Goal: Find specific page/section

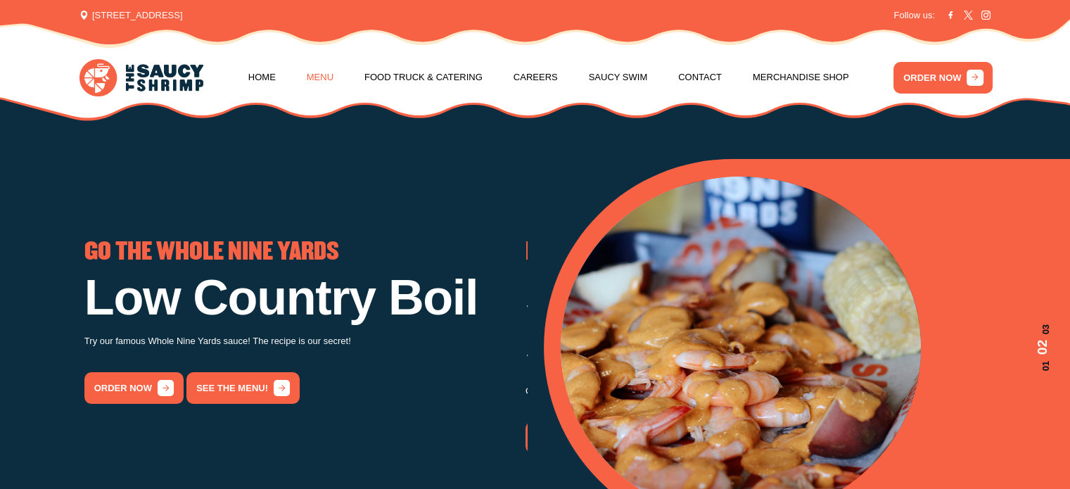
click at [322, 75] on link "Menu" at bounding box center [320, 77] width 27 height 53
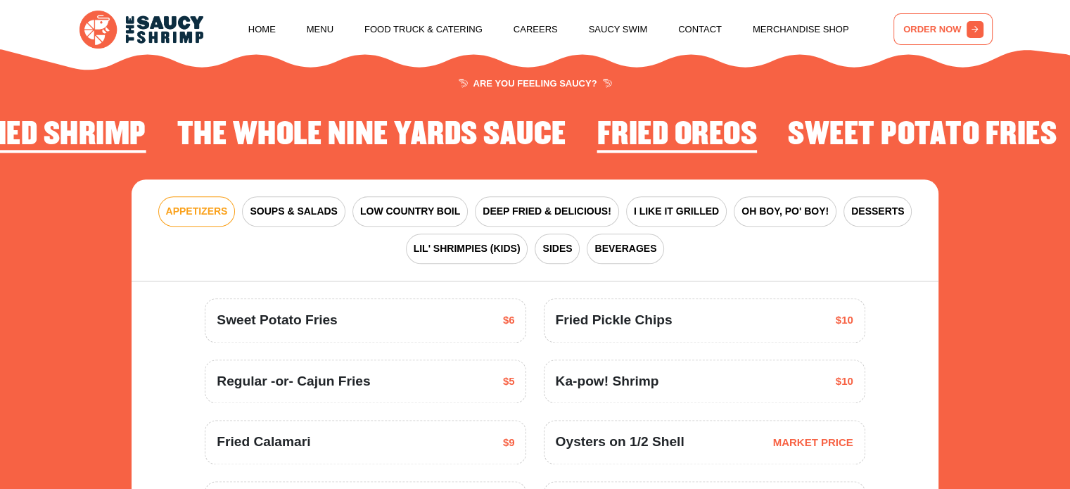
scroll to position [1712, 0]
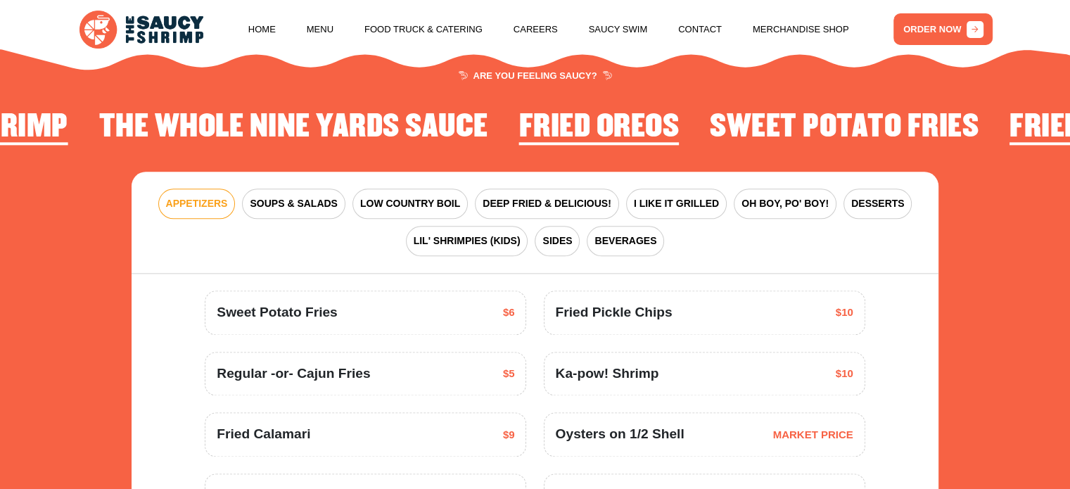
click at [630, 321] on span "Fried Pickle Chips" at bounding box center [613, 313] width 117 height 20
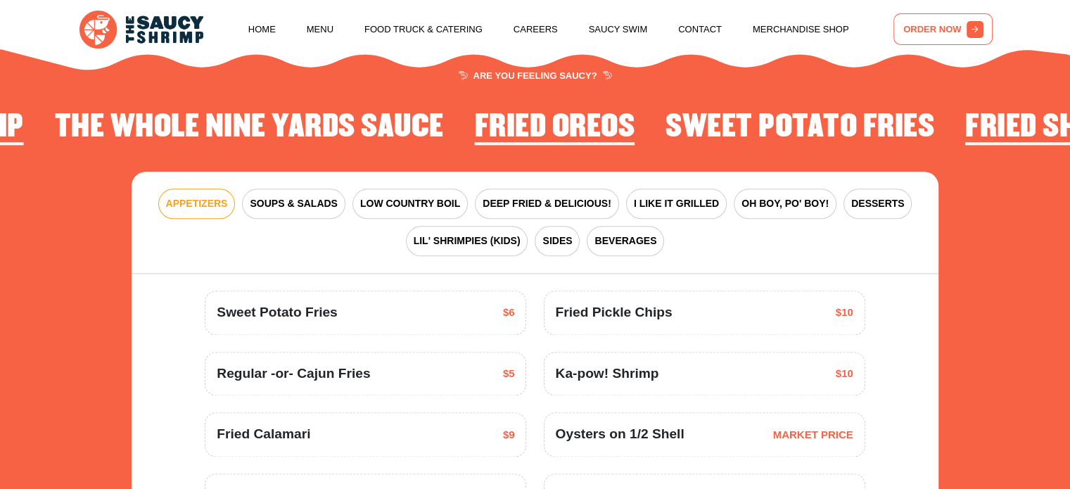
click at [925, 35] on link "ORDER NOW" at bounding box center [943, 29] width 99 height 32
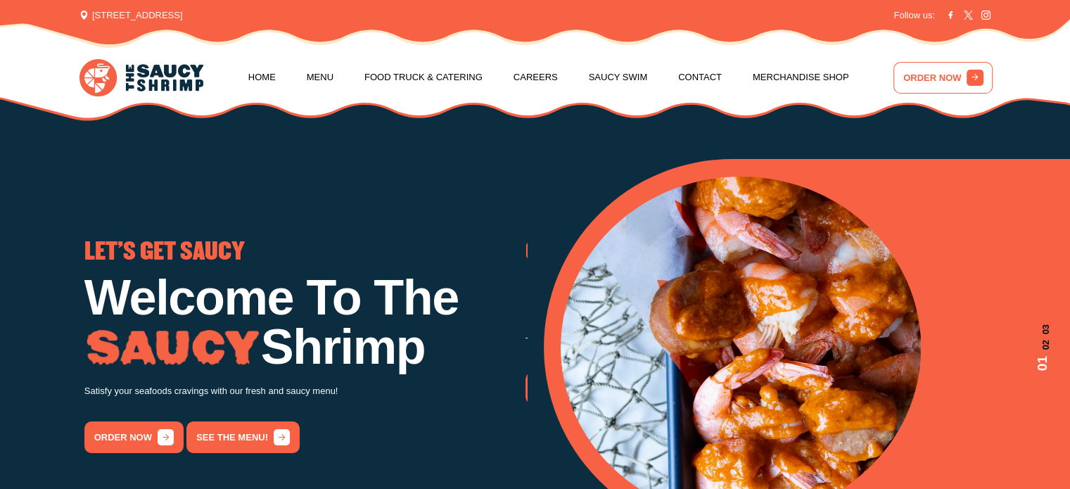
click at [929, 85] on link "ORDER NOW" at bounding box center [943, 78] width 99 height 32
